Goal: Download file/media

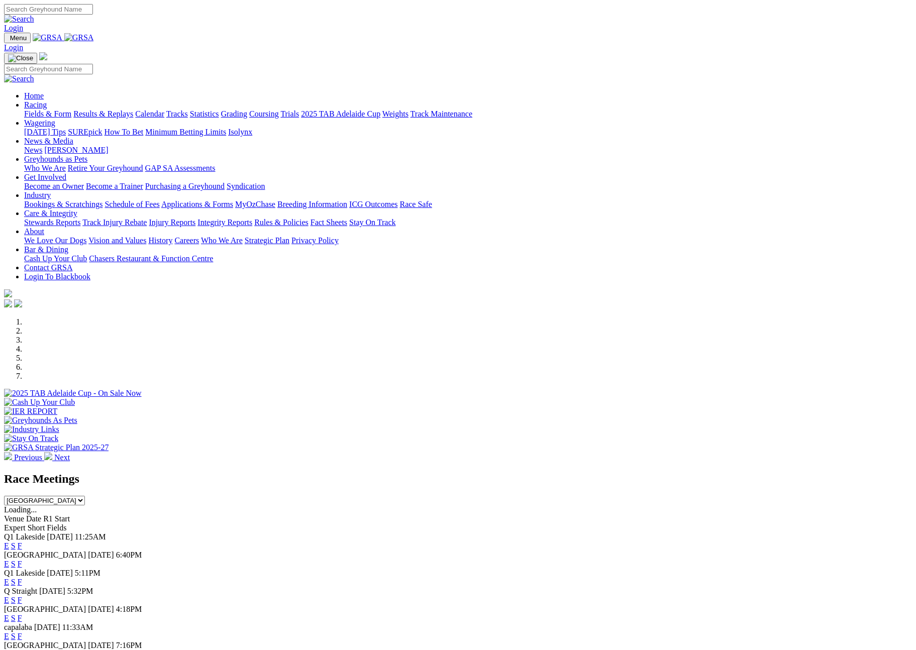
click at [85, 496] on select "[GEOGRAPHIC_DATA] [GEOGRAPHIC_DATA] [GEOGRAPHIC_DATA] [GEOGRAPHIC_DATA] [GEOGRA…" at bounding box center [44, 501] width 81 height 10
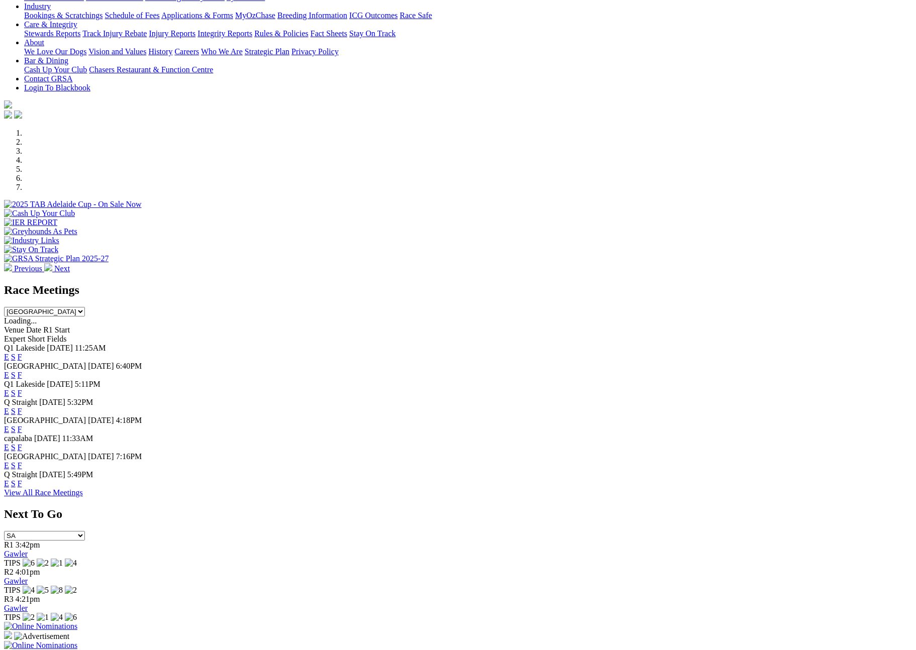
click at [85, 307] on select "[GEOGRAPHIC_DATA] [GEOGRAPHIC_DATA] [GEOGRAPHIC_DATA] [GEOGRAPHIC_DATA] [GEOGRA…" at bounding box center [44, 312] width 81 height 10
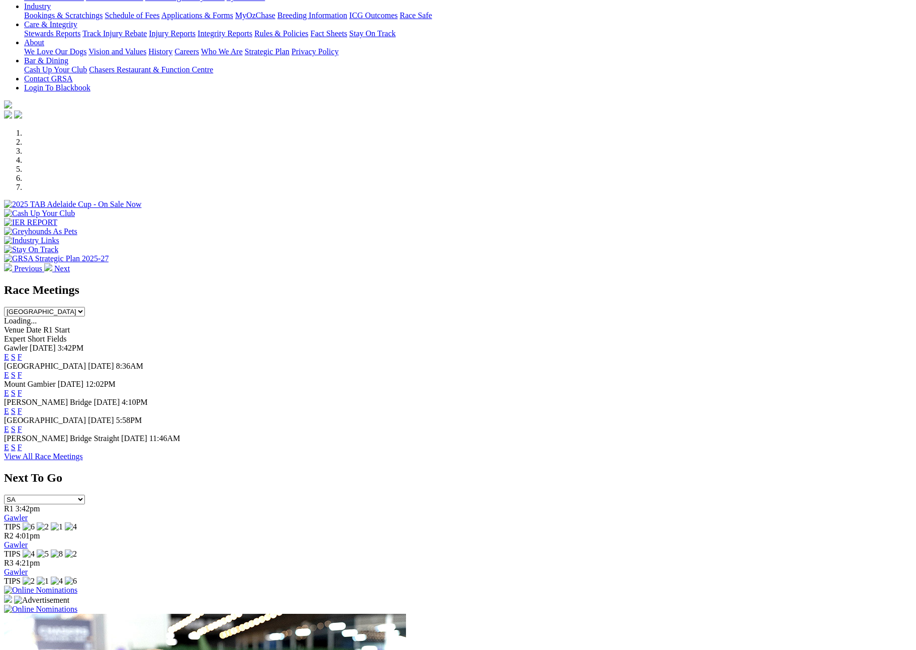
click at [22, 425] on link "F" at bounding box center [20, 429] width 5 height 9
click at [85, 307] on select "South Australia New South Wales Northern Territory Queensland Tasmania Victoria…" at bounding box center [44, 312] width 81 height 10
select select "QLD"
click at [85, 307] on select "South Australia New South Wales Northern Territory Queensland Tasmania Victoria…" at bounding box center [44, 312] width 81 height 10
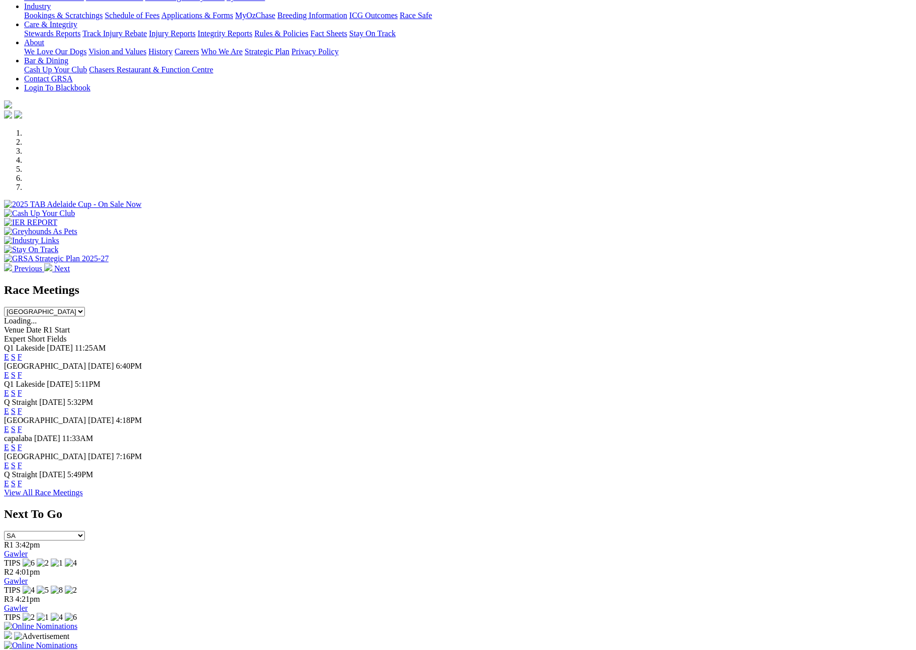
click at [22, 488] on link "F" at bounding box center [20, 483] width 5 height 9
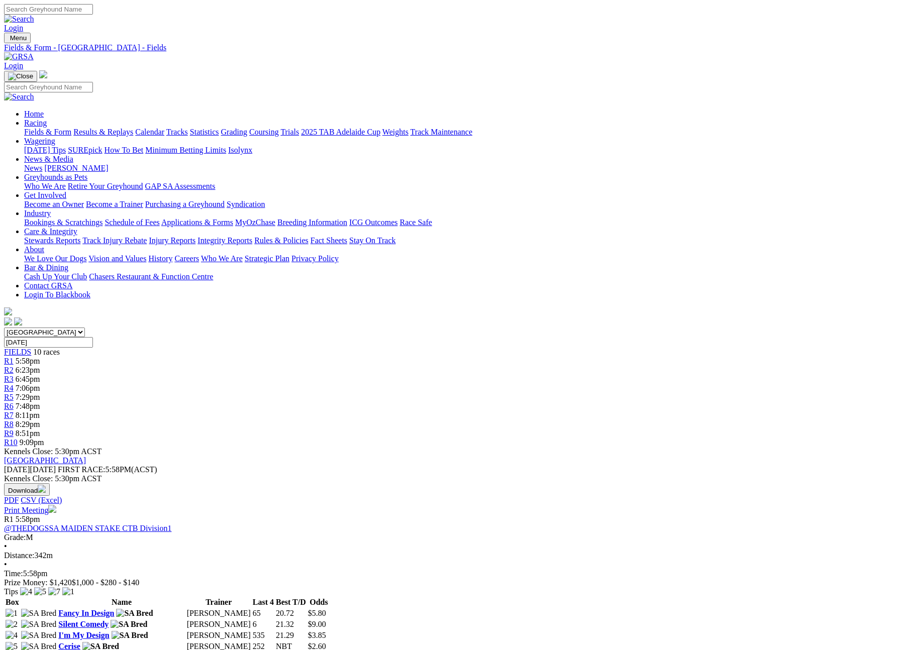
click at [50, 483] on button "Download" at bounding box center [27, 489] width 46 height 13
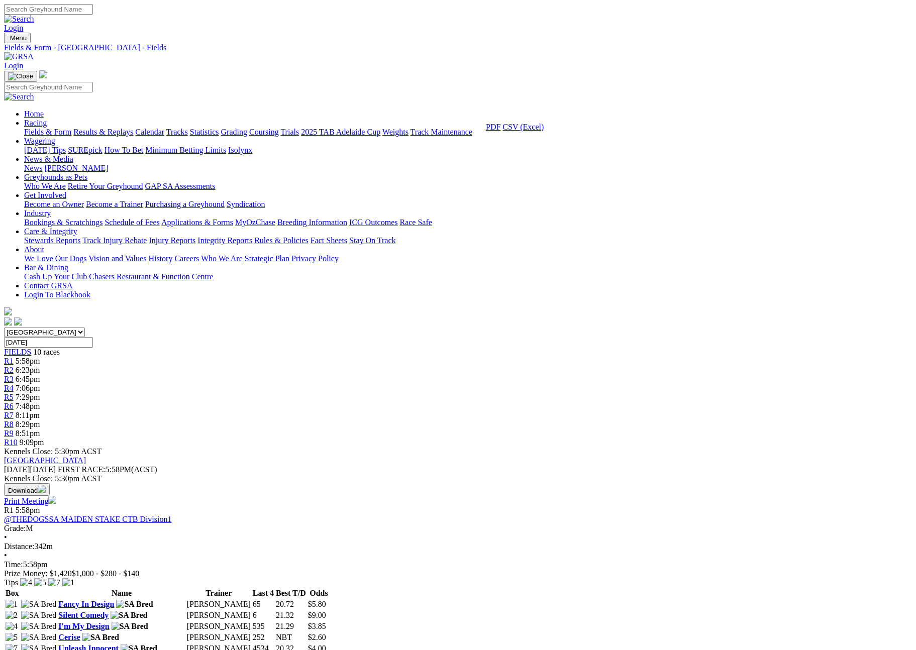
click at [543, 131] on link "CSV (Excel)" at bounding box center [522, 127] width 41 height 9
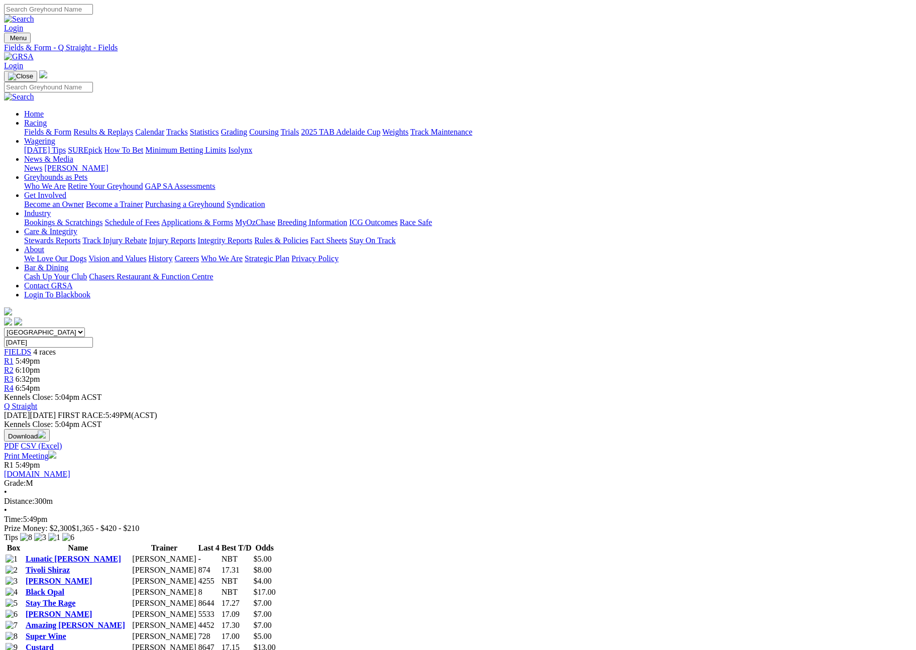
click at [50, 429] on button "Download" at bounding box center [27, 435] width 46 height 13
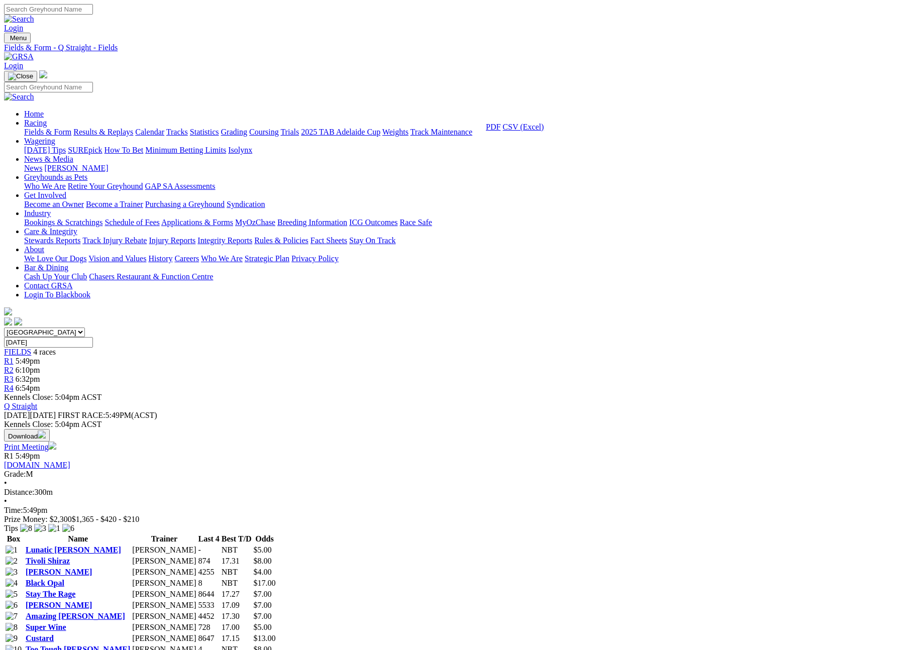
click at [543, 131] on link "CSV (Excel)" at bounding box center [522, 127] width 41 height 9
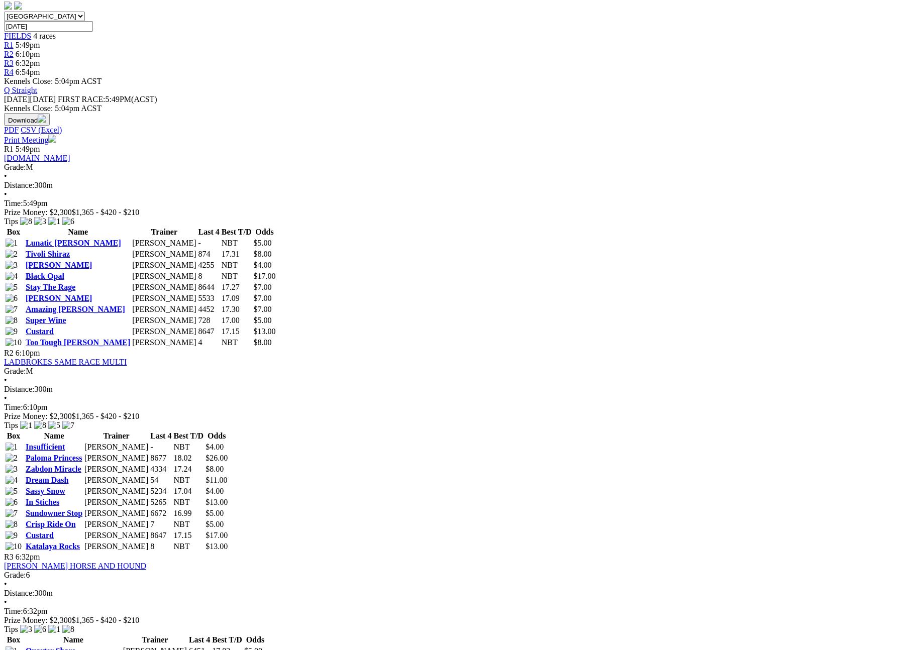
scroll to position [288, 0]
